Goal: Register for event/course

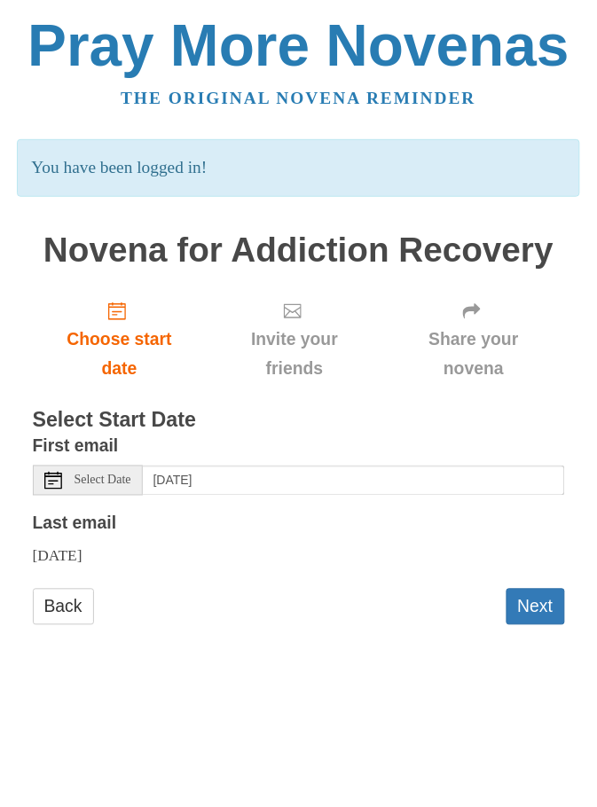
click at [69, 466] on div "Select Date" at bounding box center [88, 481] width 110 height 30
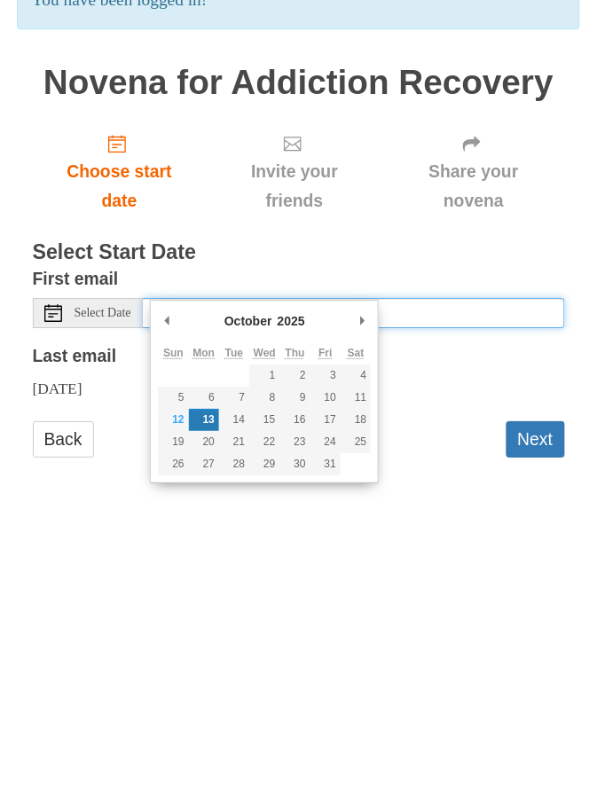
type input "Sunday, October 12th"
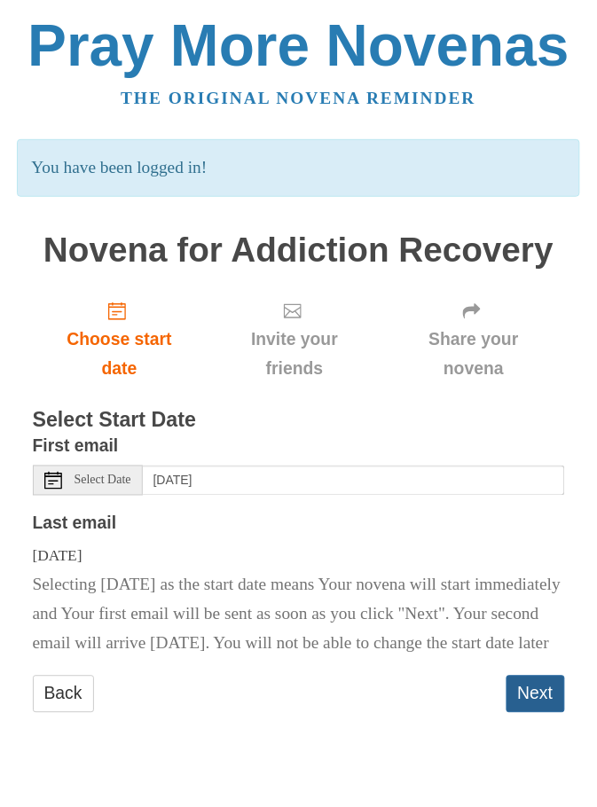
click at [529, 702] on button "Next" at bounding box center [536, 694] width 59 height 36
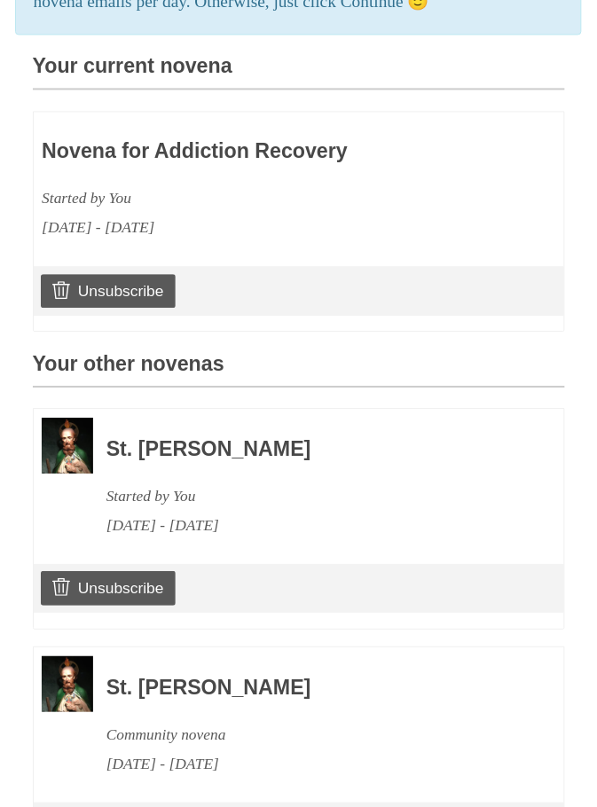
scroll to position [547, 0]
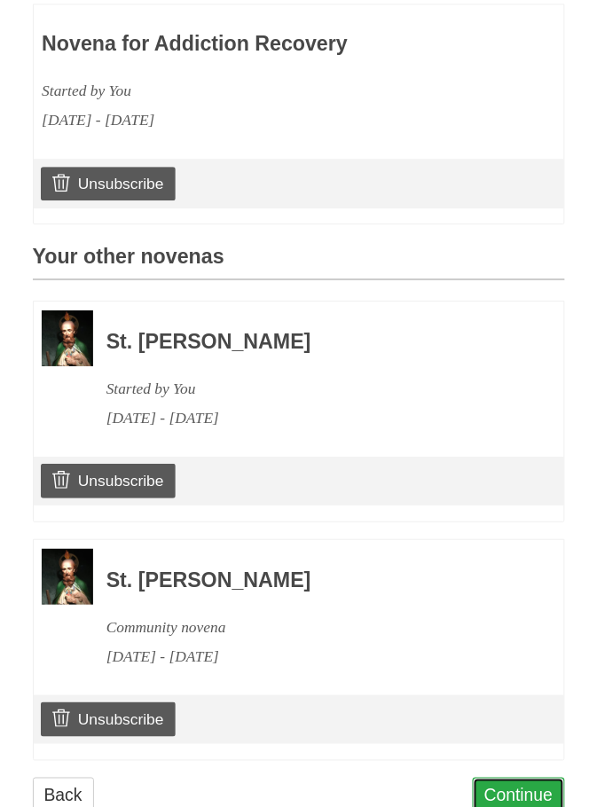
click at [525, 806] on link "Continue" at bounding box center [519, 796] width 92 height 36
